Goal: Navigation & Orientation: Find specific page/section

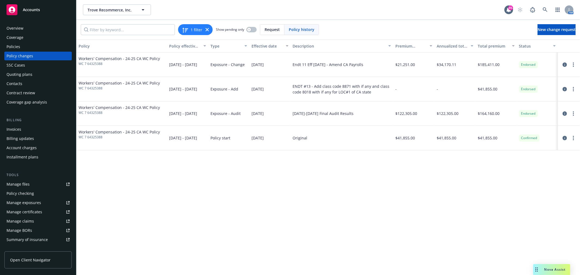
click at [21, 25] on div "Overview" at bounding box center [15, 28] width 17 height 9
